Goal: Task Accomplishment & Management: Manage account settings

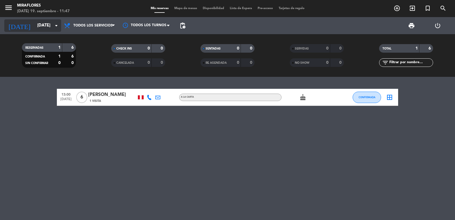
click at [34, 26] on input "[DATE]" at bounding box center [61, 25] width 55 height 11
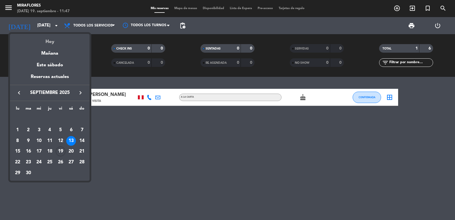
click at [45, 43] on div "Hoy" at bounding box center [50, 40] width 80 height 12
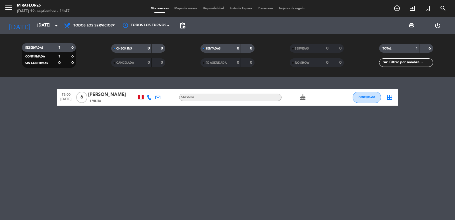
type input "[DATE]"
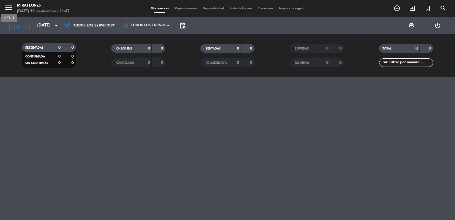
click at [5, 7] on icon "menu" at bounding box center [8, 7] width 9 height 9
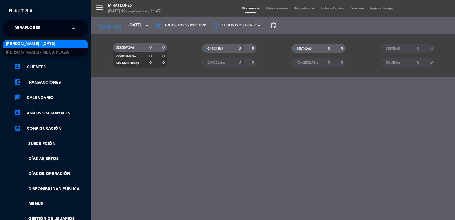
click at [13, 23] on div "× Miraflores" at bounding box center [40, 28] width 59 height 12
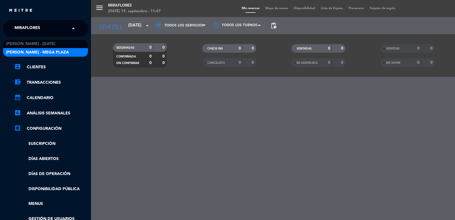
click at [22, 53] on span "[PERSON_NAME] - Mega Plaza" at bounding box center [37, 52] width 63 height 7
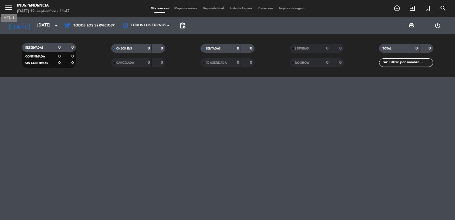
click at [5, 5] on icon "menu" at bounding box center [8, 7] width 9 height 9
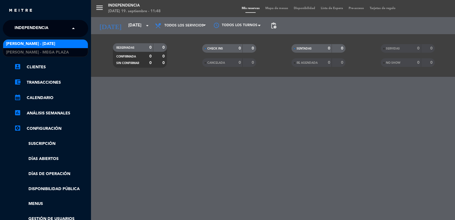
click at [33, 30] on span "Independencia" at bounding box center [32, 28] width 34 height 12
click at [35, 44] on span "[PERSON_NAME] - [DATE]" at bounding box center [30, 44] width 49 height 7
